Goal: Information Seeking & Learning: Find specific fact

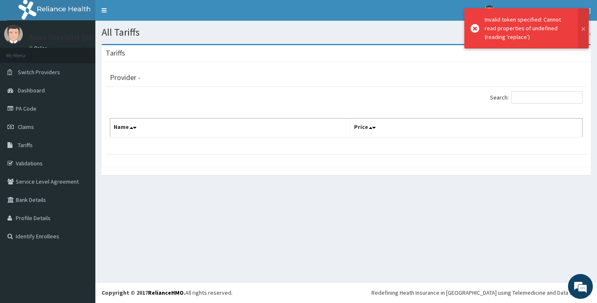
click at [286, 142] on div "Search: Name Price" at bounding box center [346, 120] width 481 height 67
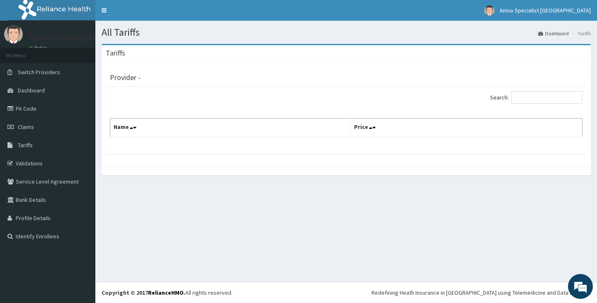
click at [278, 162] on div "Provider - Search: Name Price" at bounding box center [346, 114] width 489 height 104
click at [284, 173] on div at bounding box center [346, 171] width 489 height 9
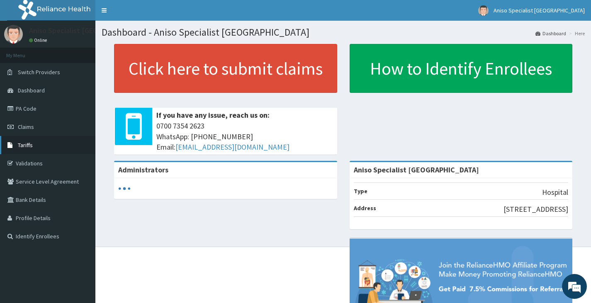
click at [34, 143] on link "Tariffs" at bounding box center [47, 145] width 95 height 18
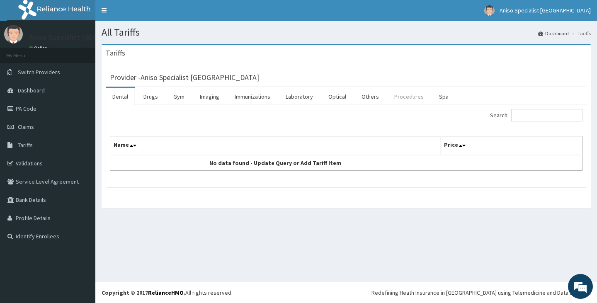
click at [393, 98] on link "Procedures" at bounding box center [409, 96] width 43 height 17
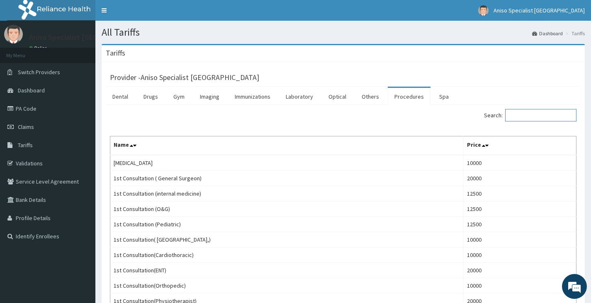
click at [528, 114] on input "Search:" at bounding box center [540, 115] width 71 height 12
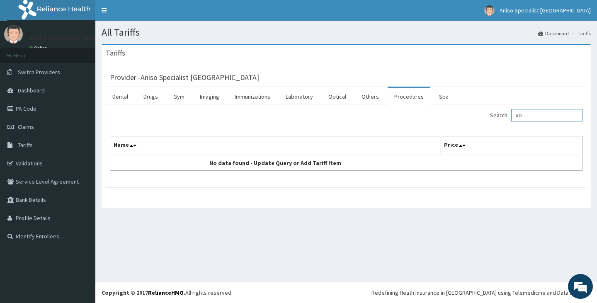
type input "A"
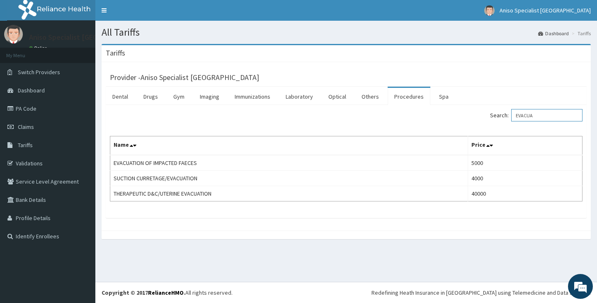
click at [551, 114] on input "EVACUA" at bounding box center [546, 115] width 71 height 12
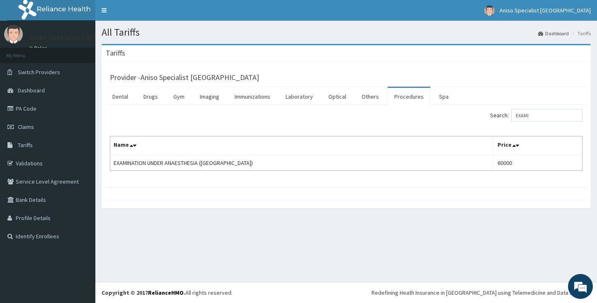
click at [134, 236] on div "All Tariffs Dashboard Tariffs Tariffs Provider - Aniso Specialist Medical Centr…" at bounding box center [346, 151] width 502 height 261
click at [541, 115] on input "EXAMI" at bounding box center [546, 115] width 71 height 12
type input "E"
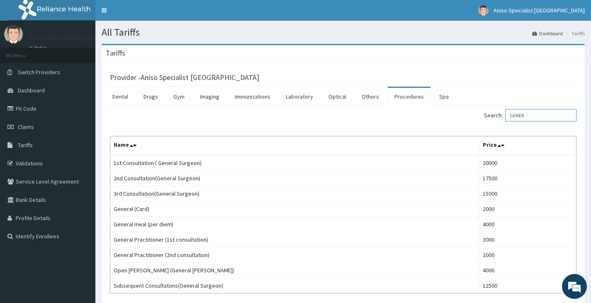
type input "GENER"
click at [302, 99] on link "Laboratory" at bounding box center [299, 96] width 41 height 17
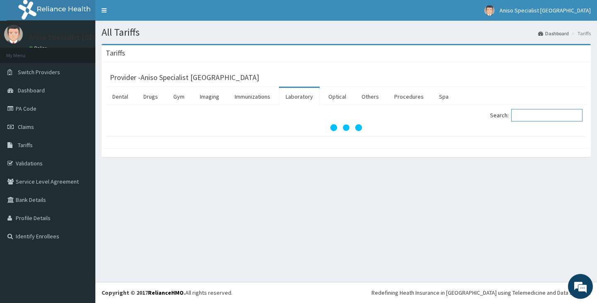
click at [534, 117] on input "Search:" at bounding box center [546, 115] width 71 height 12
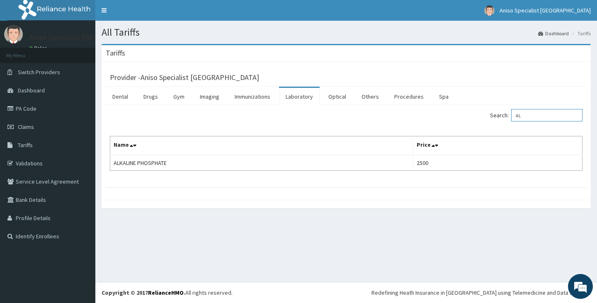
type input "A"
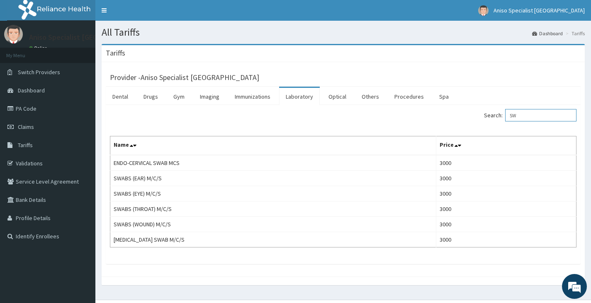
type input "S"
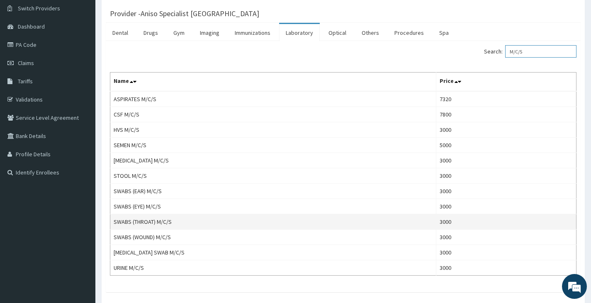
scroll to position [83, 0]
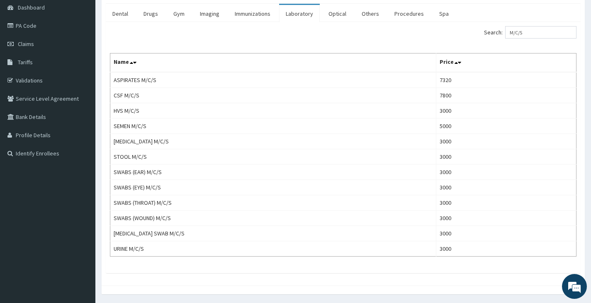
click at [558, 25] on div "Search: M/C/S Name Price ASPIRATES M/C/S 7320 CSF M/C/S 7800 HVS M/C/S 3000 SEM…" at bounding box center [343, 147] width 475 height 251
click at [567, 32] on input "M/C/S" at bounding box center [540, 32] width 71 height 12
type input "M"
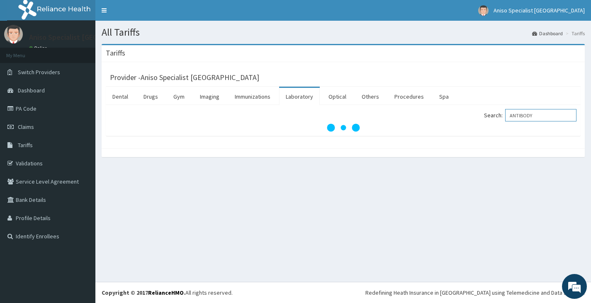
scroll to position [0, 0]
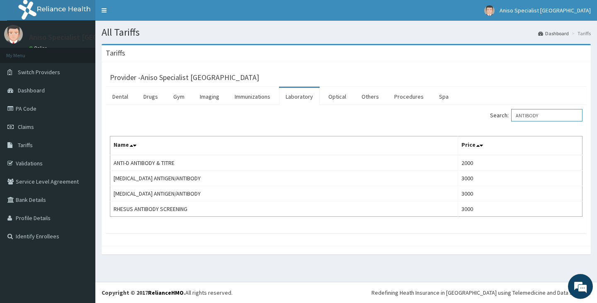
drag, startPoint x: 555, startPoint y: 114, endPoint x: 488, endPoint y: 131, distance: 69.7
click at [488, 131] on div "Search: ANTIBODY Name Price ANTI-D ANTIBODY & TITRE 2000 HEPATITIS B ANTIGEN/AN…" at bounding box center [346, 163] width 473 height 108
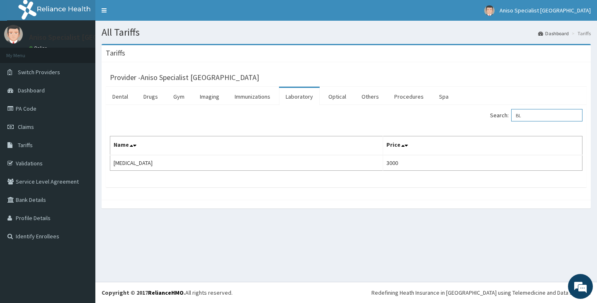
type input "B"
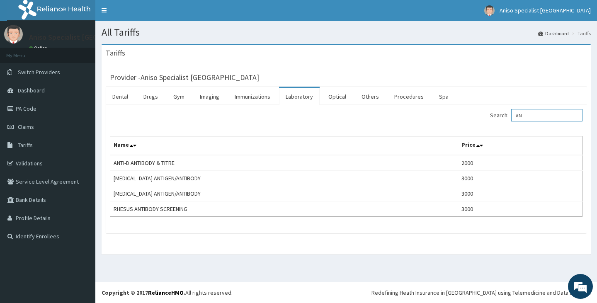
type input "A"
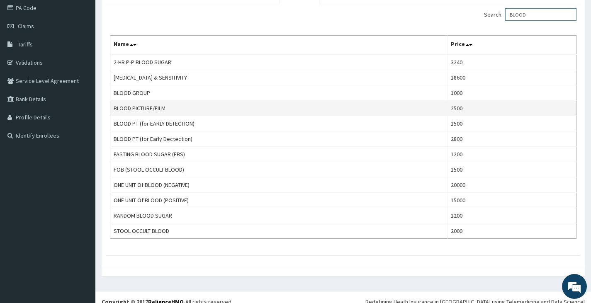
scroll to position [110, 0]
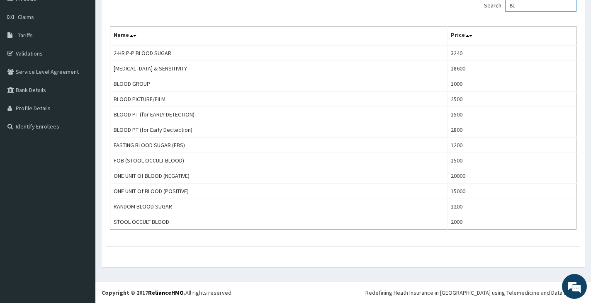
type input "B"
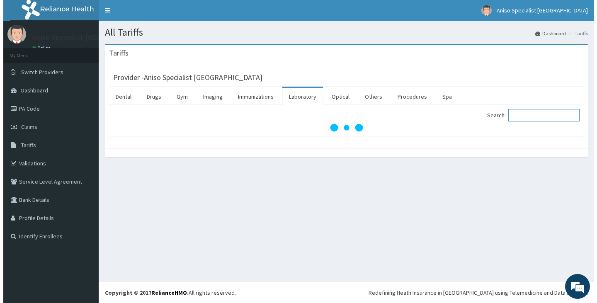
scroll to position [0, 0]
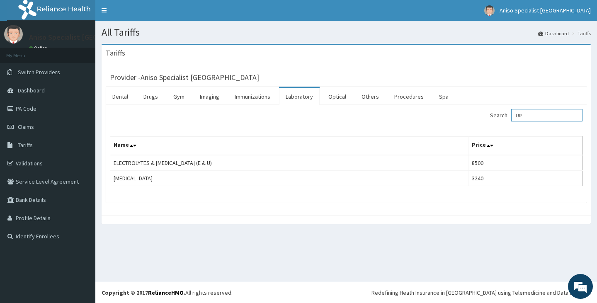
type input "U"
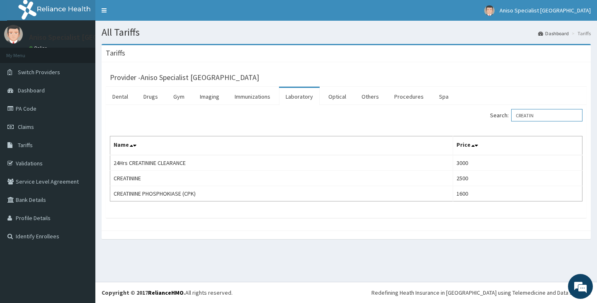
drag, startPoint x: 546, startPoint y: 112, endPoint x: 507, endPoint y: 119, distance: 39.7
click at [507, 119] on label "Search: CREATIN" at bounding box center [536, 115] width 92 height 12
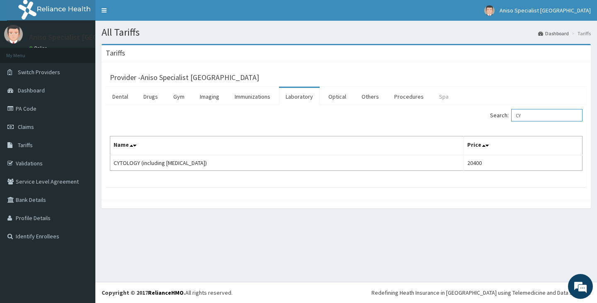
type input "C"
type input "D"
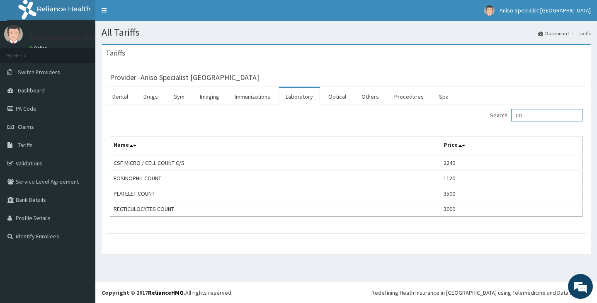
type input "C"
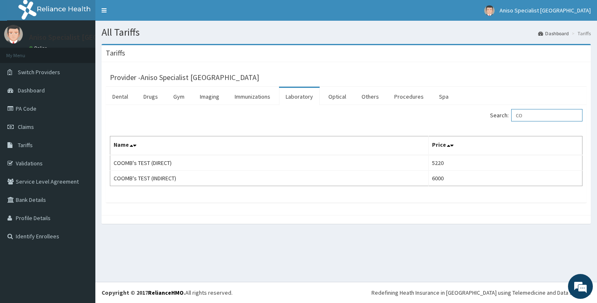
type input "C"
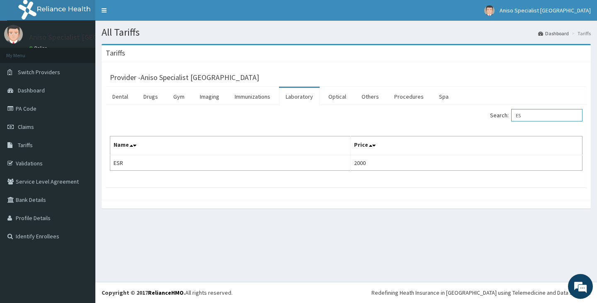
type input "E"
type input "F"
type input "E"
type input "G"
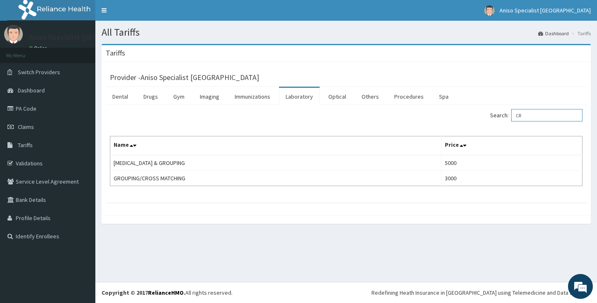
type input "C"
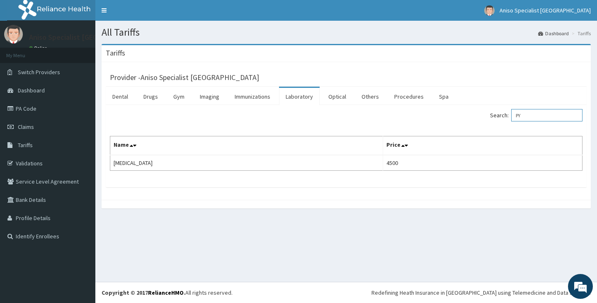
type input "P"
type input "V"
type input "H"
type input "G"
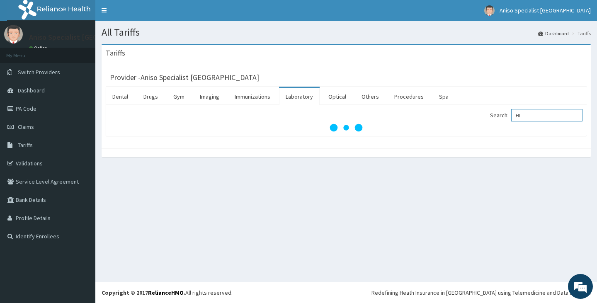
type input "H"
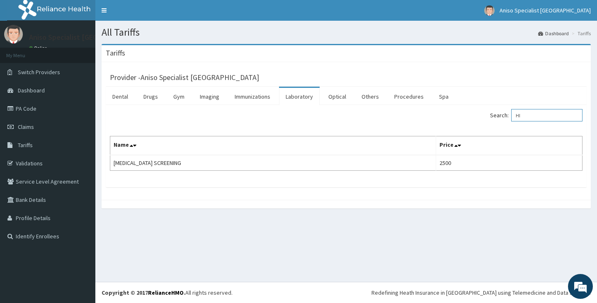
type input "H"
type input "R"
type input "H"
type input "L"
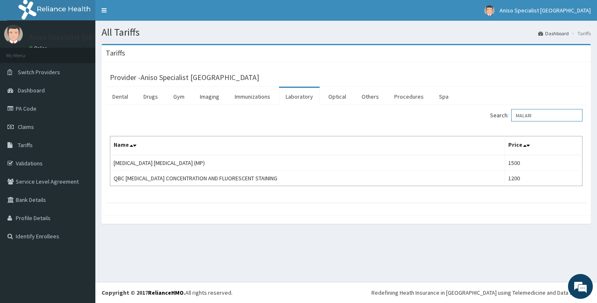
type input "MALARI"
click at [397, 96] on link "Procedures" at bounding box center [409, 96] width 43 height 17
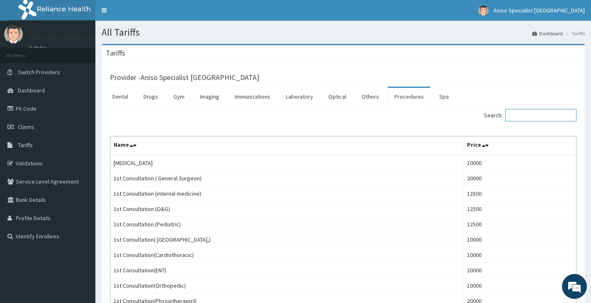
click at [532, 119] on input "Search:" at bounding box center [540, 115] width 71 height 12
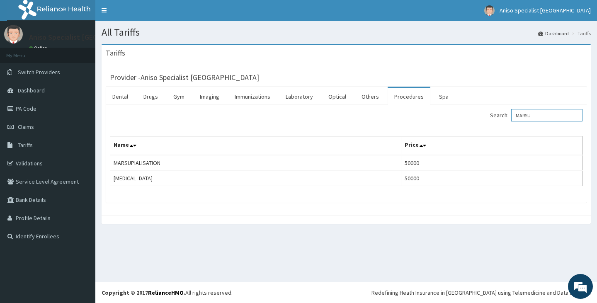
type input "MARSU"
click at [299, 96] on link "Laboratory" at bounding box center [299, 96] width 41 height 17
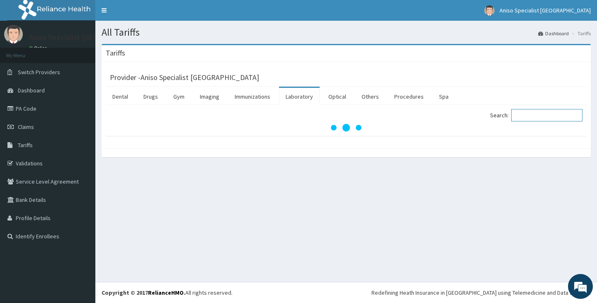
click at [534, 111] on input "Search:" at bounding box center [546, 115] width 71 height 12
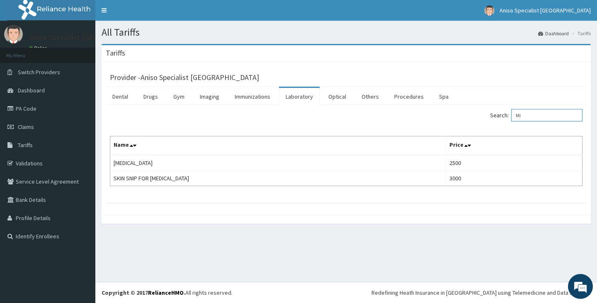
type input "M"
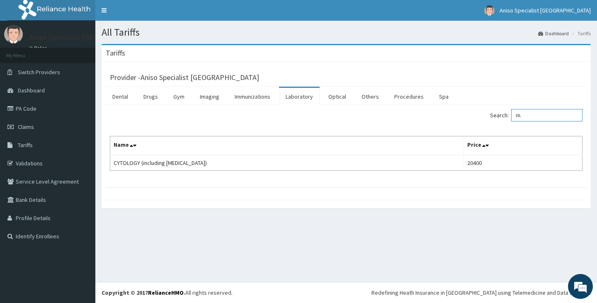
type input "P"
type input "S"
type input "T"
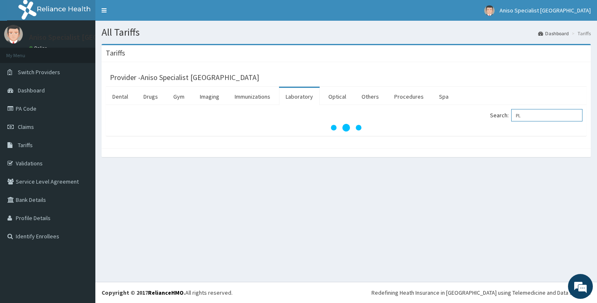
type input "P"
type input "CLOTT"
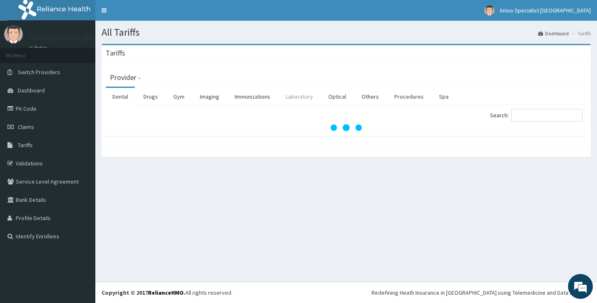
click at [306, 95] on link "Laboratory" at bounding box center [299, 96] width 41 height 17
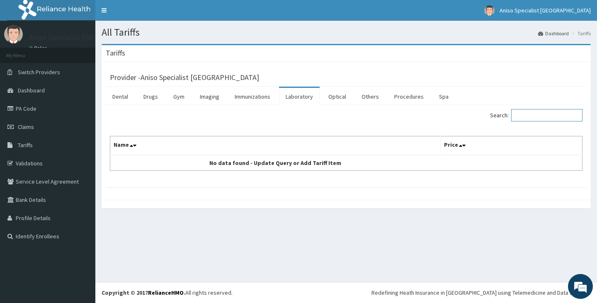
click at [545, 114] on input "Search:" at bounding box center [546, 115] width 71 height 12
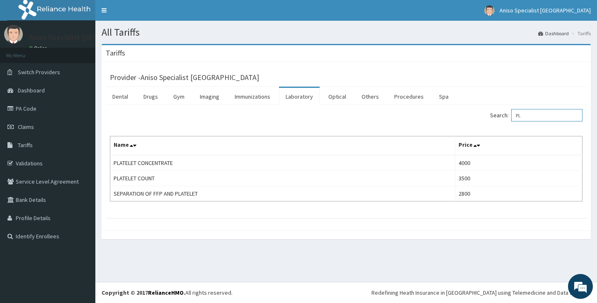
type input "P"
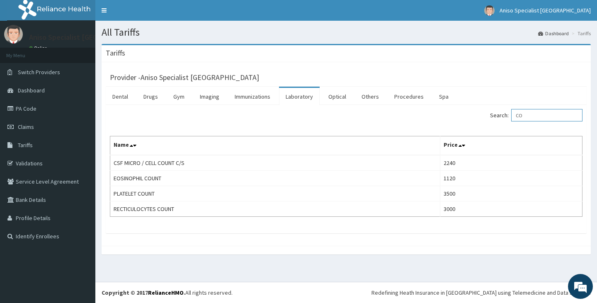
type input "C"
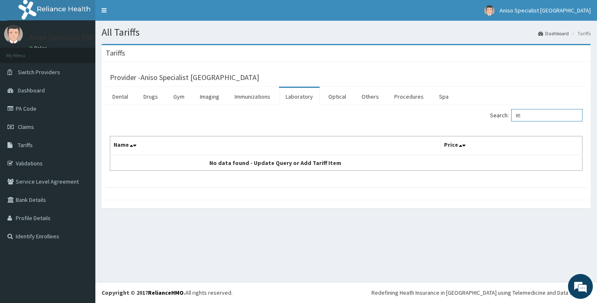
type input "R"
type input "H"
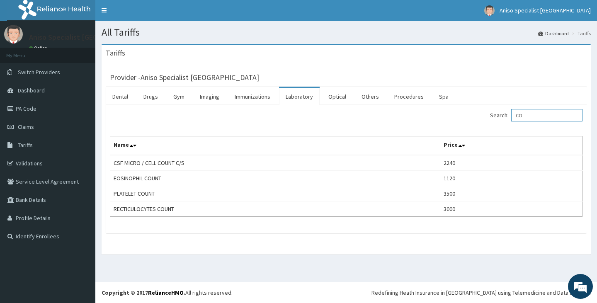
type input "C"
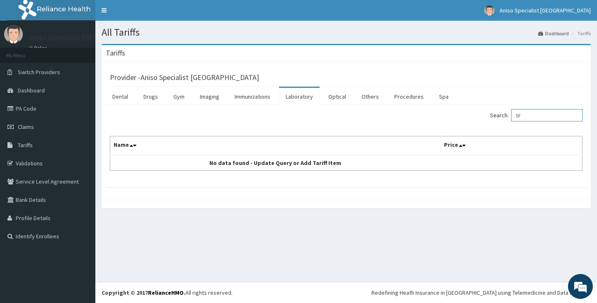
type input "S"
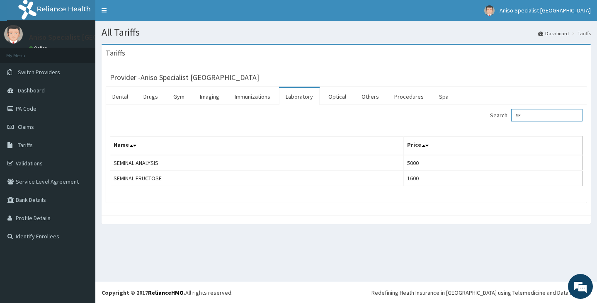
type input "S"
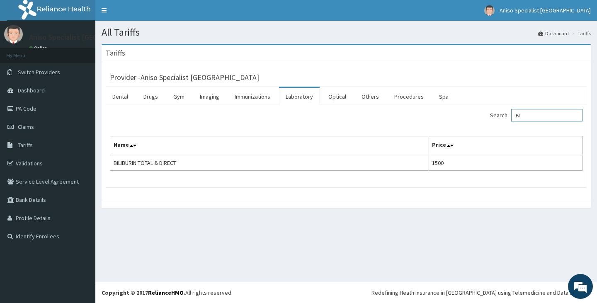
type input "B"
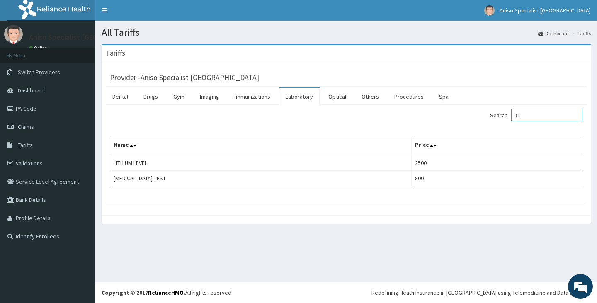
type input "L"
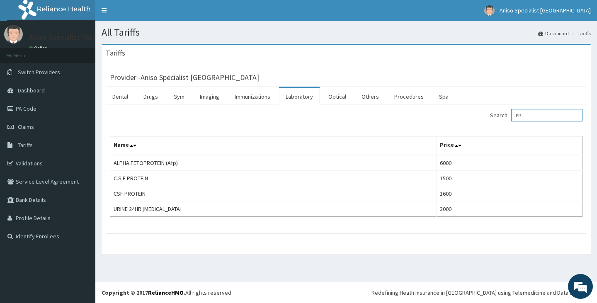
type input "P"
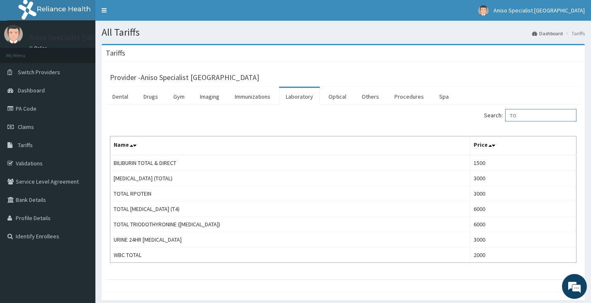
type input "T"
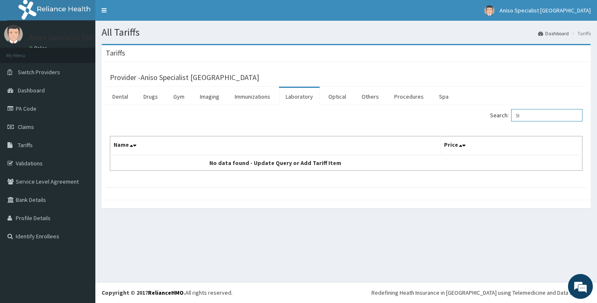
type input "S"
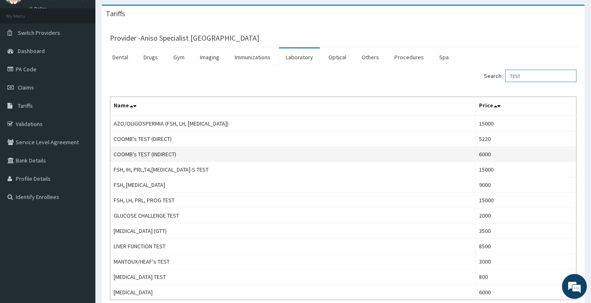
scroll to position [83, 0]
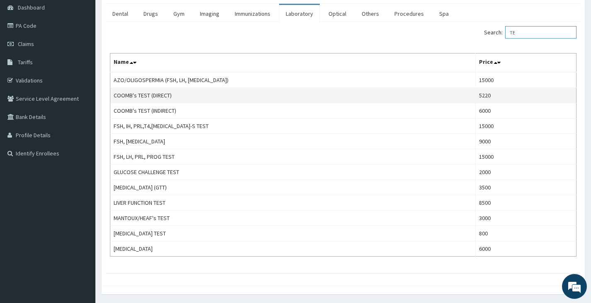
type input "T"
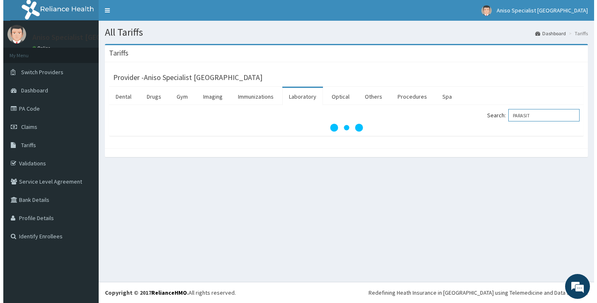
scroll to position [0, 0]
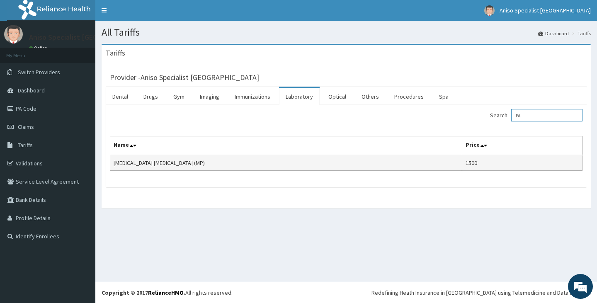
type input "P"
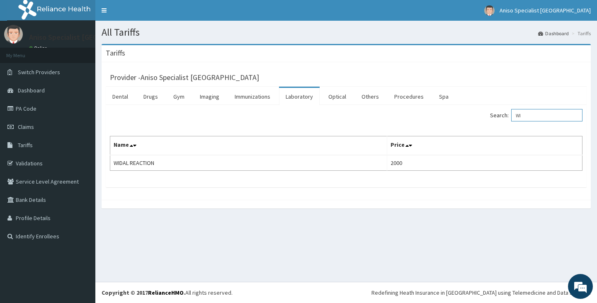
type input "W"
type input "C"
type input "V"
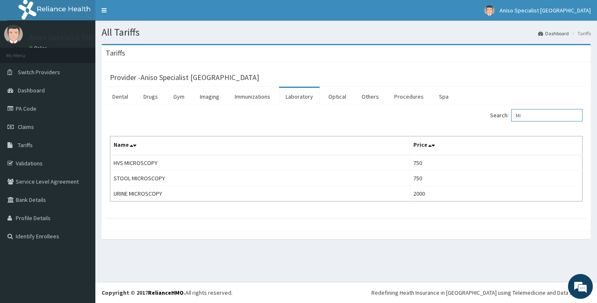
type input "M"
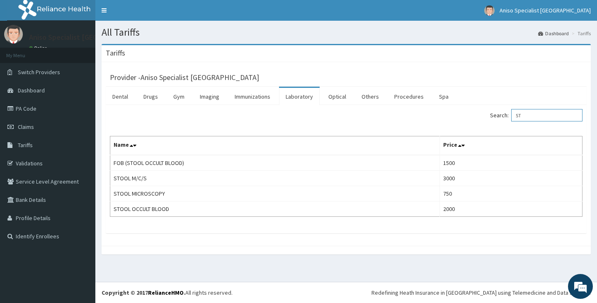
type input "S"
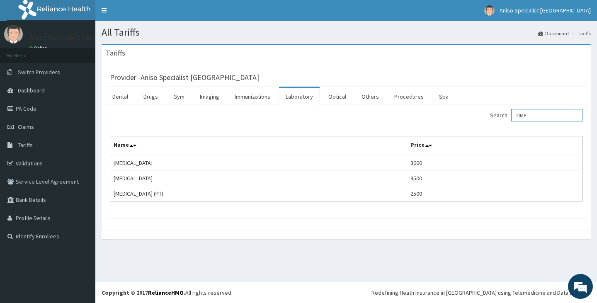
type input "TIME"
